Goal: Transaction & Acquisition: Purchase product/service

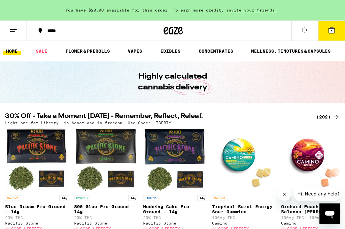
click at [334, 29] on icon at bounding box center [332, 30] width 6 height 6
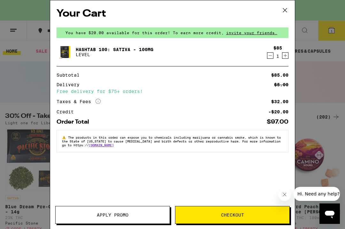
click at [272, 58] on icon "Decrement" at bounding box center [270, 56] width 6 height 8
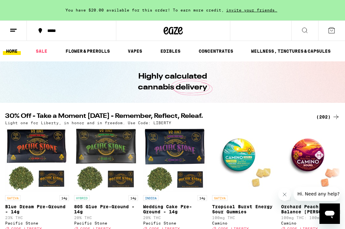
click at [302, 32] on icon at bounding box center [305, 31] width 8 height 8
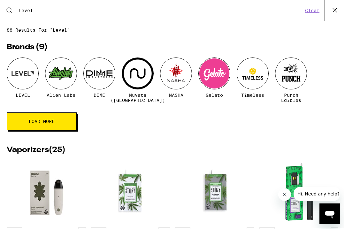
type input "Level"
click at [25, 73] on div at bounding box center [23, 73] width 32 height 32
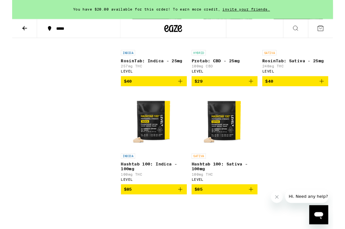
scroll to position [569, 0]
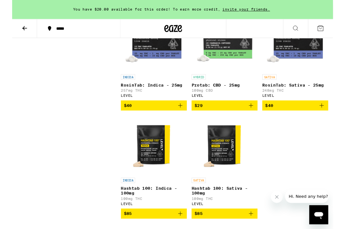
click at [178, 210] on p "Hashtab 100: Indica - 100mg" at bounding box center [152, 205] width 71 height 10
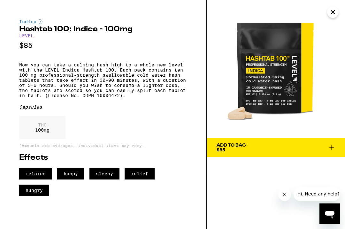
scroll to position [569, 0]
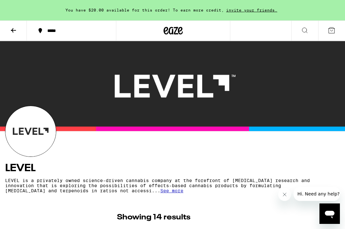
click at [16, 34] on button at bounding box center [13, 31] width 27 height 20
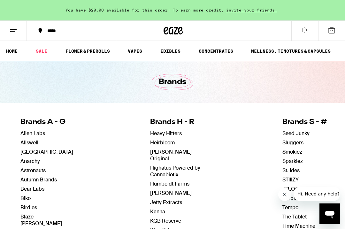
click at [41, 55] on link "SALE" at bounding box center [42, 51] width 18 height 8
click at [12, 50] on link "HOME" at bounding box center [12, 51] width 18 height 8
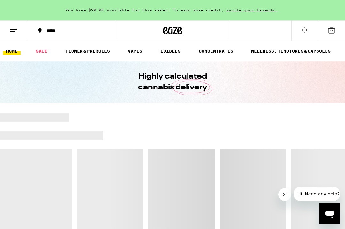
click at [13, 60] on ul "HOME SALE FLOWER & PREROLLS VAPES EDIBLES CONCENTRATES WELLNESS, TINCTURES & CA…" at bounding box center [172, 51] width 345 height 20
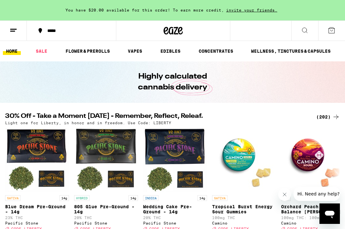
click at [11, 53] on link "HOME" at bounding box center [12, 51] width 18 height 8
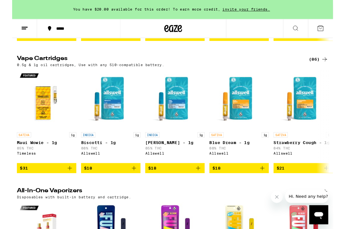
scroll to position [1083, 0]
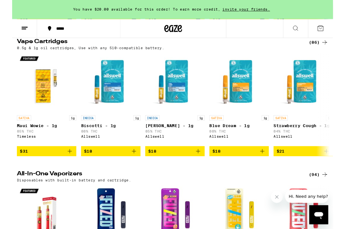
click at [332, 50] on div "(86)" at bounding box center [329, 46] width 21 height 8
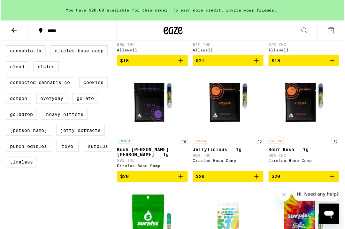
scroll to position [244, 0]
